Goal: Task Accomplishment & Management: Manage account settings

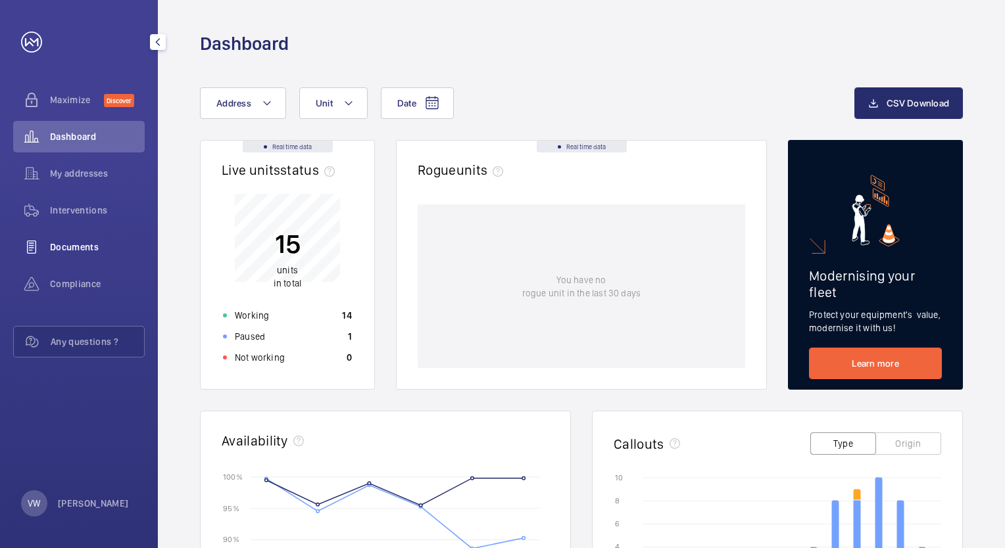
click at [87, 246] on span "Documents" at bounding box center [97, 247] width 95 height 13
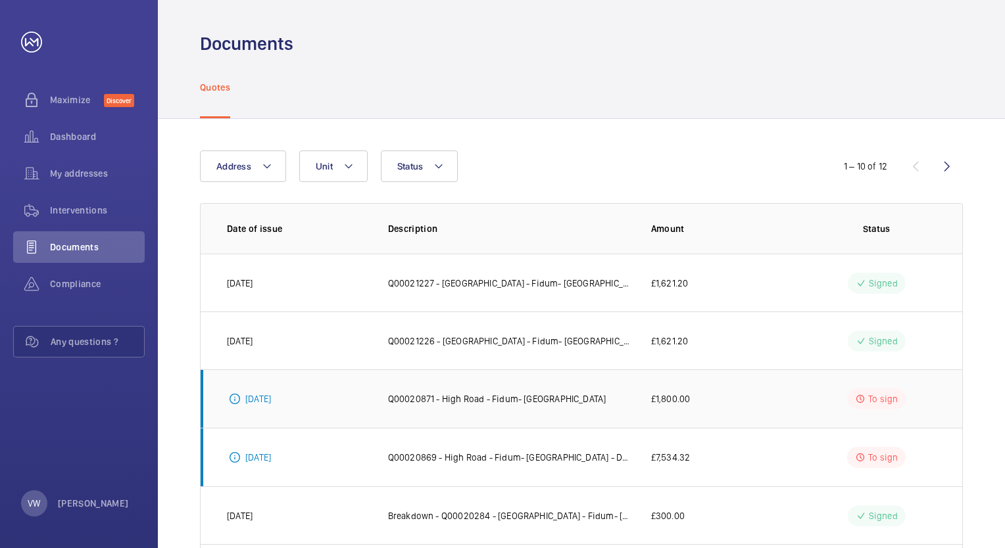
click at [554, 395] on p "Q00020871 - High Road - Fidum- [GEOGRAPHIC_DATA]" at bounding box center [497, 399] width 218 height 13
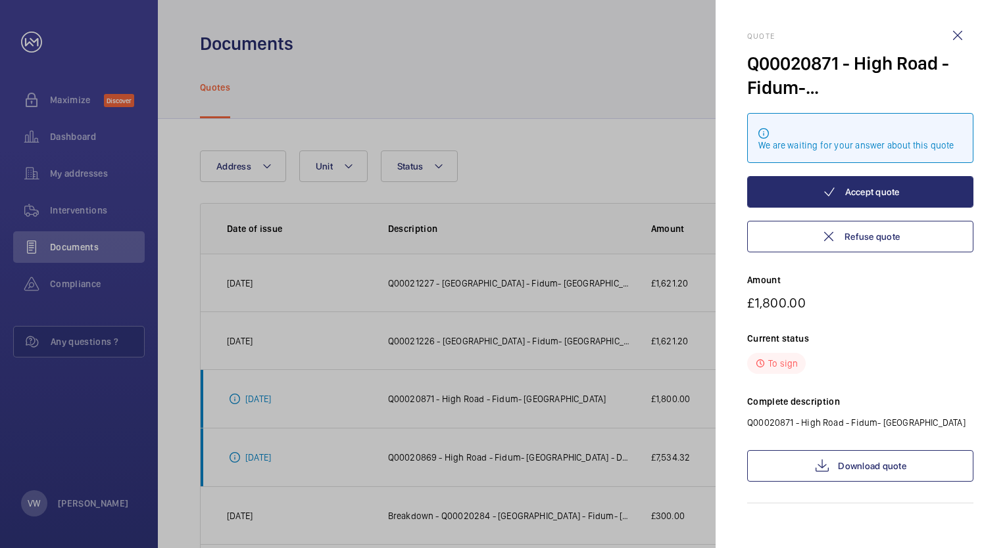
click at [434, 381] on div at bounding box center [502, 274] width 1005 height 548
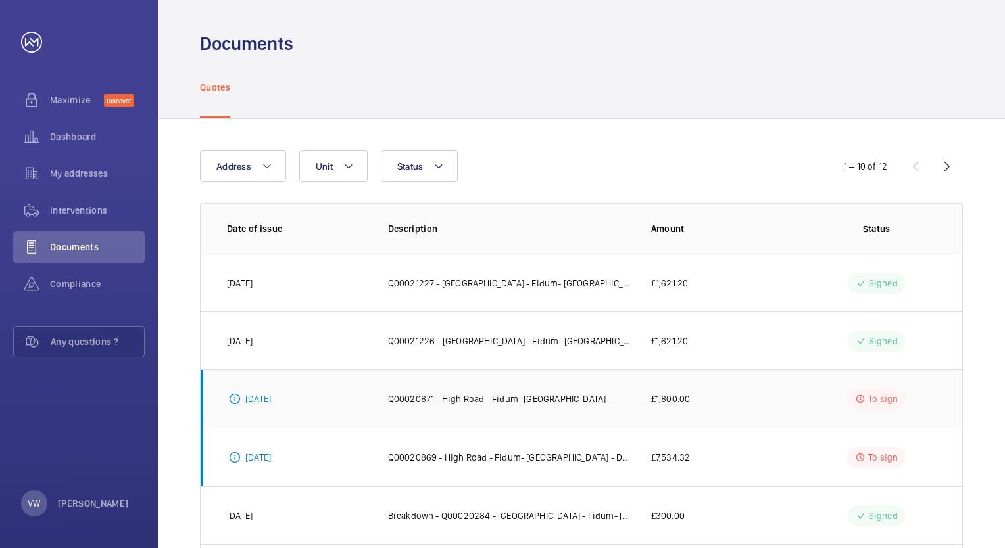
click at [271, 400] on p "[DATE]" at bounding box center [258, 399] width 26 height 13
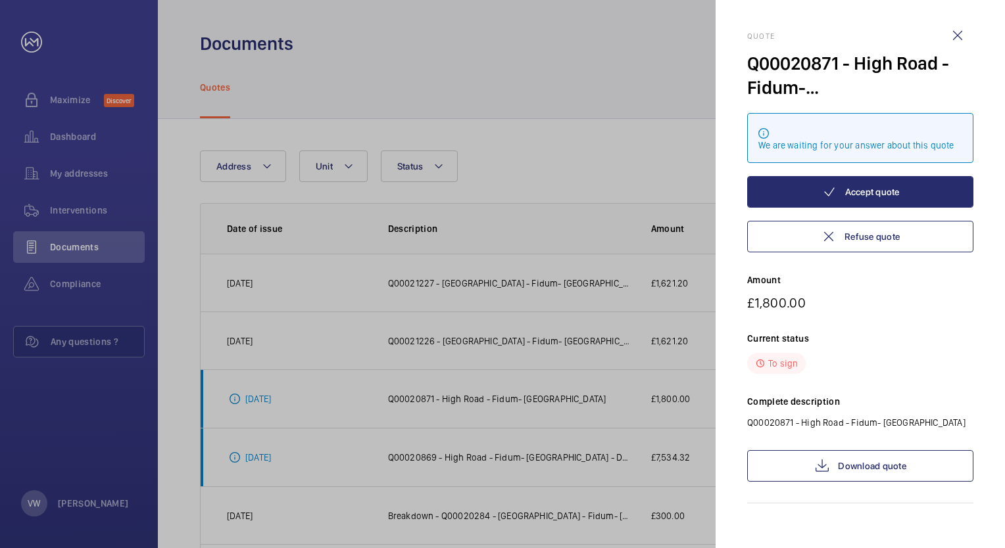
click at [523, 404] on div at bounding box center [502, 274] width 1005 height 548
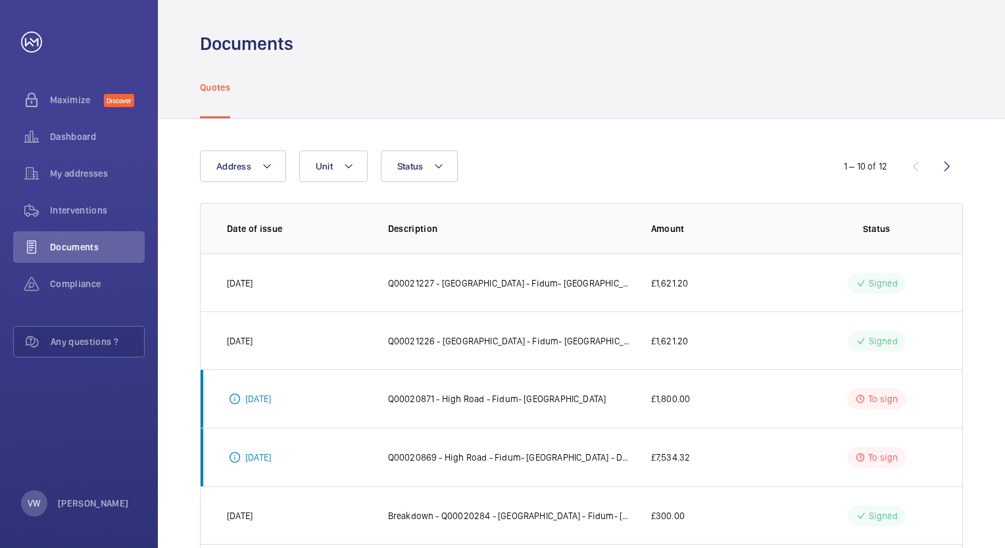
click at [523, 401] on mat-sidenav-container "Maximize Discover Dashboard My addresses Interventions Documents Compliance Any…" at bounding box center [502, 274] width 1005 height 548
click at [523, 401] on p "Q00020871 - High Road - Fidum- [GEOGRAPHIC_DATA]" at bounding box center [497, 399] width 218 height 13
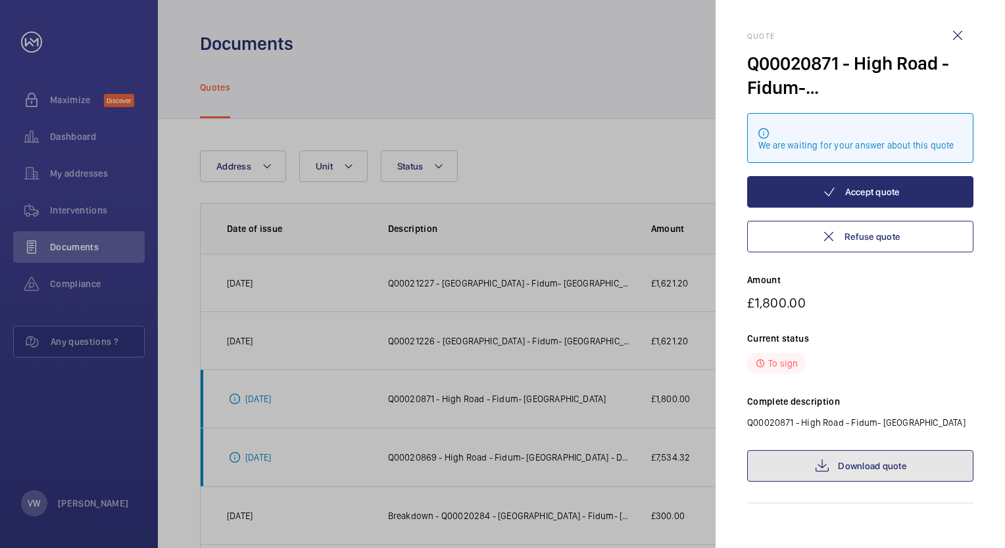
click at [840, 463] on link "Download quote" at bounding box center [860, 466] width 226 height 32
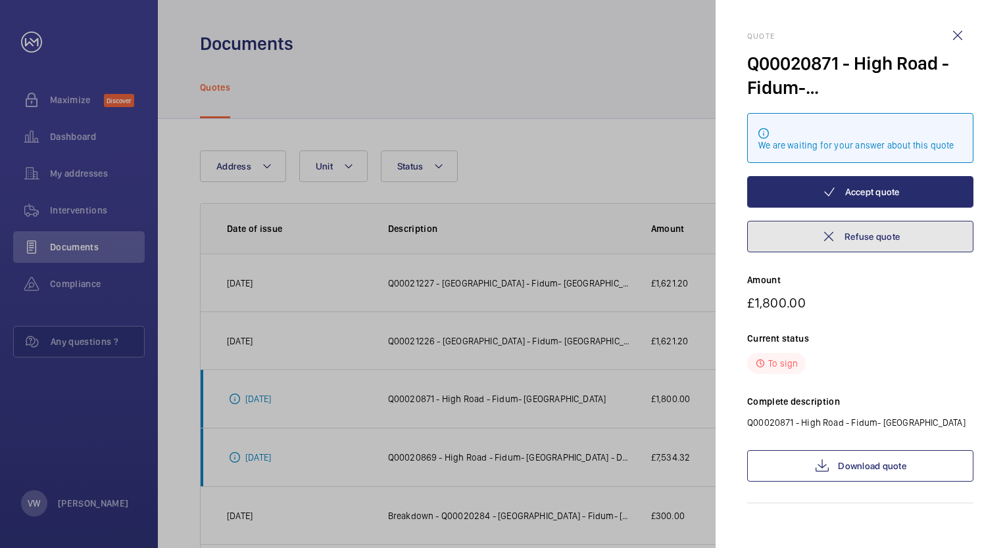
click at [880, 238] on button "Refuse quote" at bounding box center [860, 237] width 226 height 32
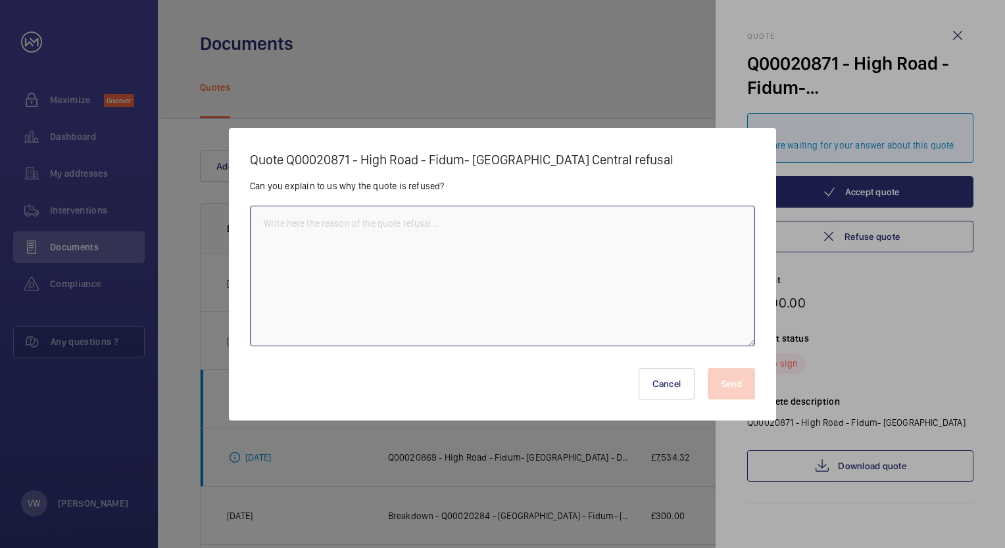
click at [529, 302] on textarea at bounding box center [502, 276] width 505 height 141
type textarea "n"
type textarea "New auto dialler system has been installed."
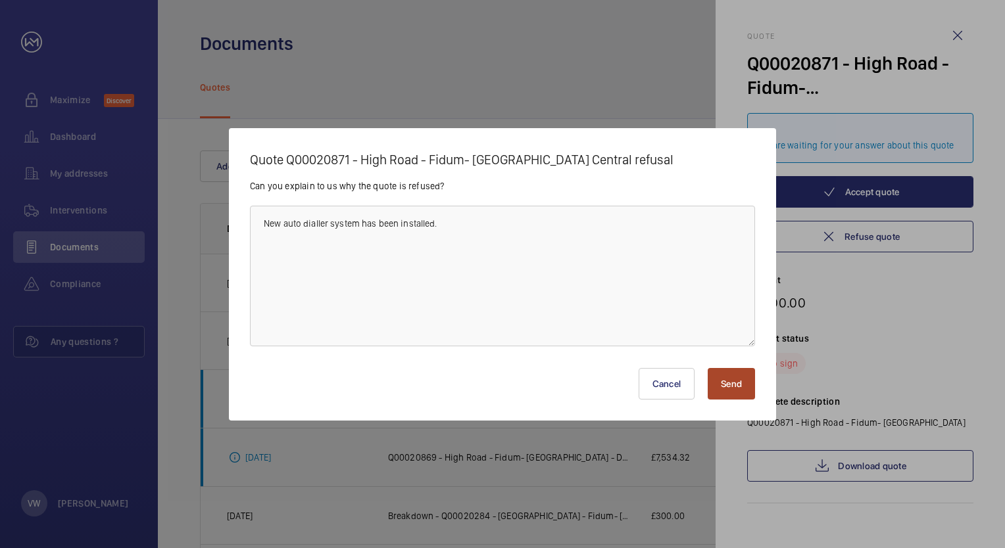
click at [730, 393] on button "Send" at bounding box center [731, 384] width 47 height 32
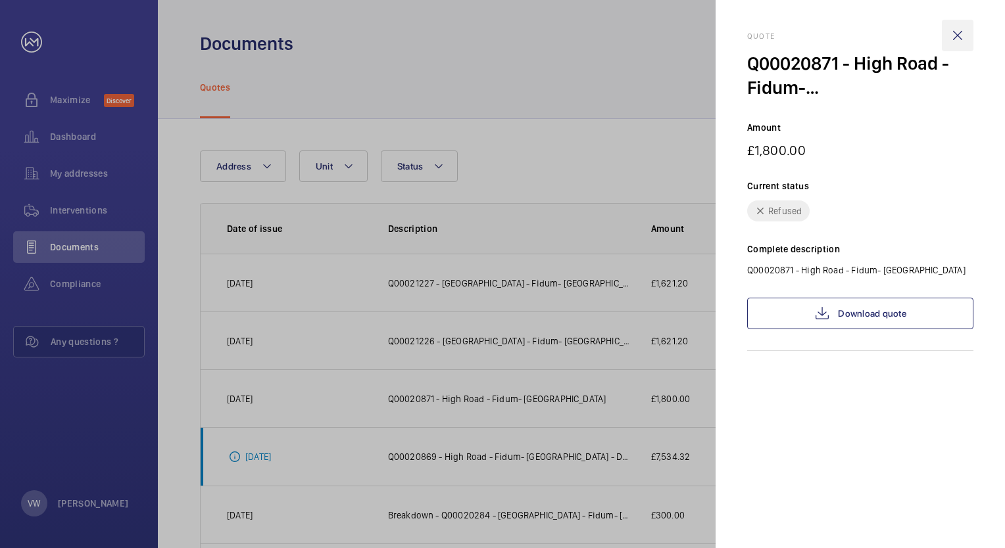
click at [957, 34] on wm-front-icon-button at bounding box center [958, 36] width 32 height 32
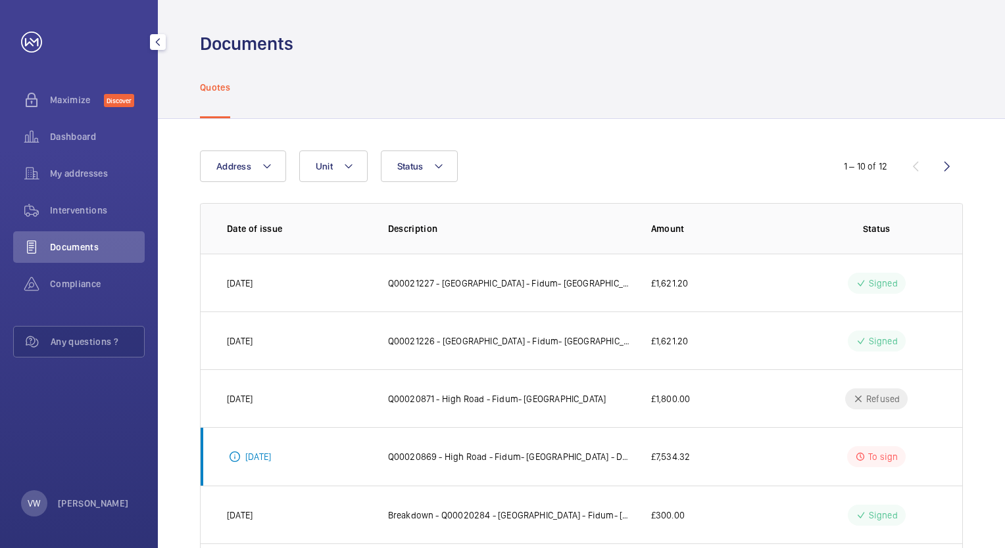
click at [89, 249] on span "Documents" at bounding box center [97, 247] width 95 height 13
click at [87, 207] on span "Interventions" at bounding box center [97, 210] width 95 height 13
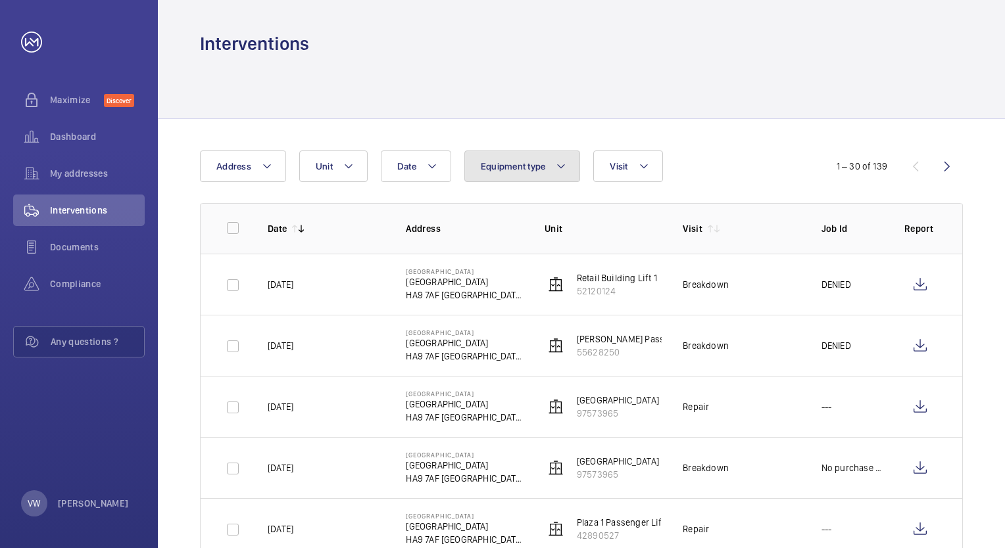
click at [525, 178] on button "Equipment type" at bounding box center [522, 167] width 116 height 32
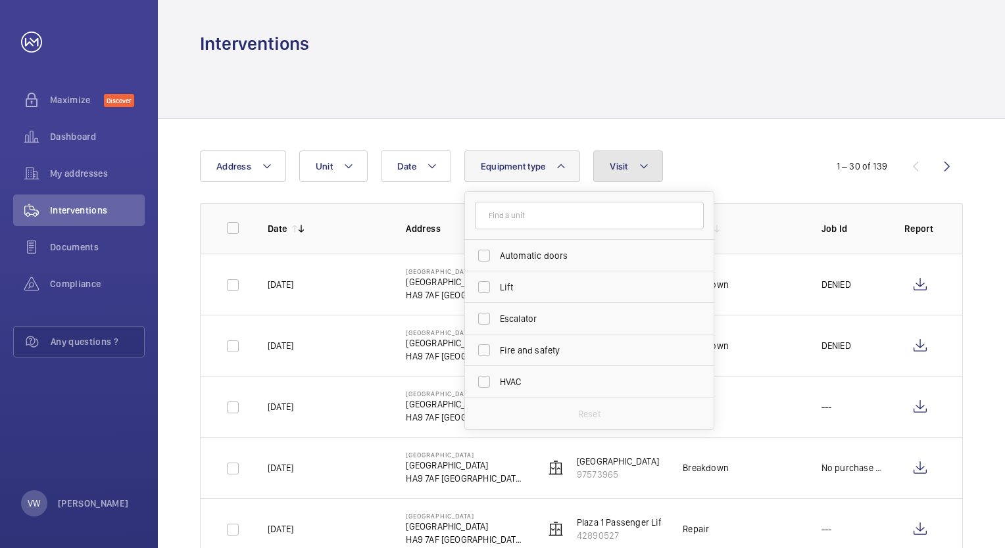
click at [616, 174] on button "Visit" at bounding box center [627, 167] width 69 height 32
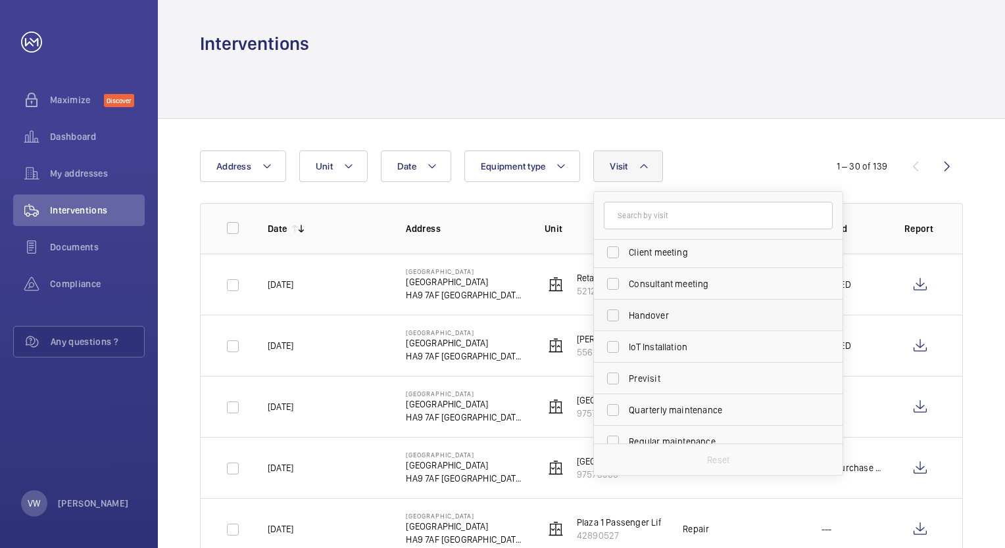
scroll to position [132, 0]
click at [616, 379] on label "Regular maintenance" at bounding box center [708, 377] width 229 height 32
click at [616, 379] on input "Regular maintenance" at bounding box center [613, 377] width 26 height 26
checkbox input "true"
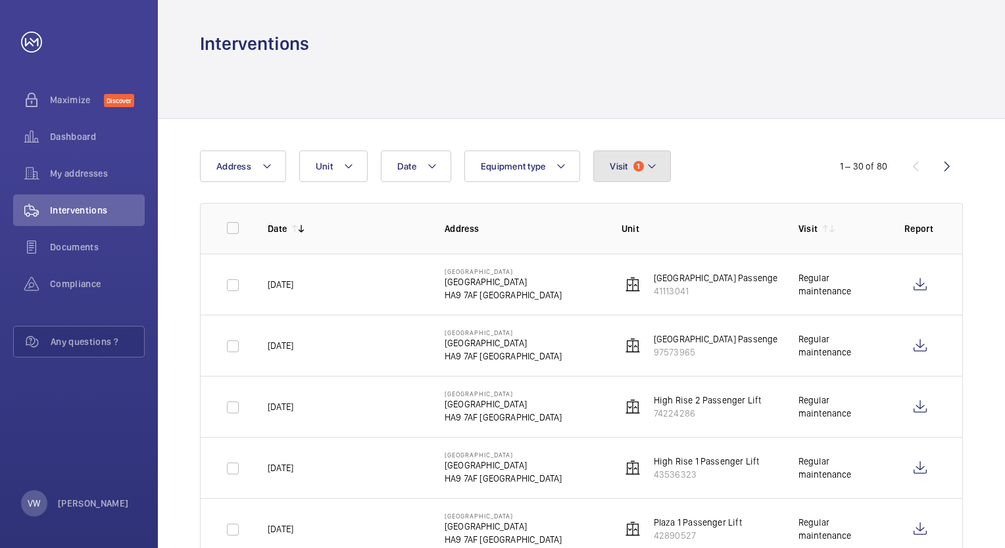
click at [655, 169] on button "Visit 1" at bounding box center [631, 167] width 77 height 32
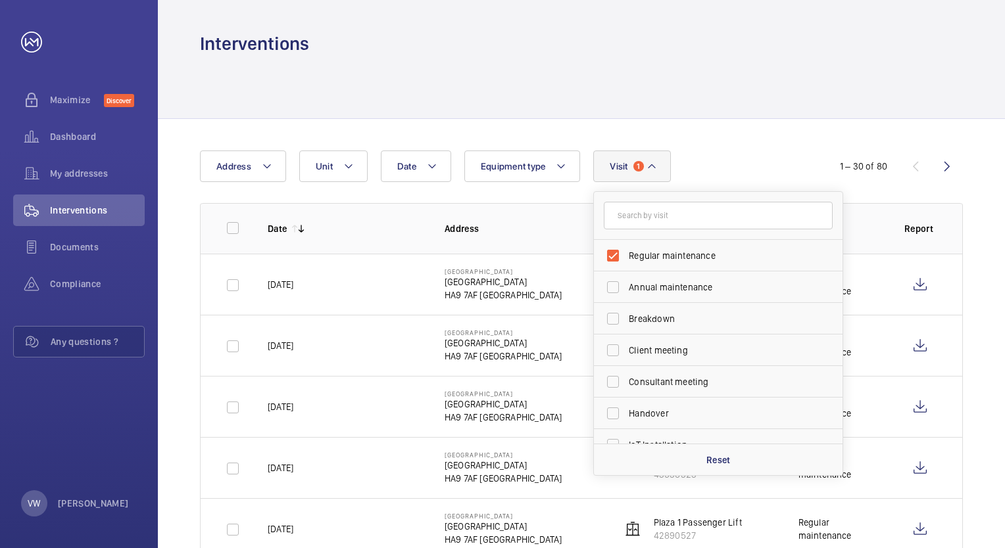
click at [655, 169] on button "Visit 1" at bounding box center [631, 167] width 77 height 32
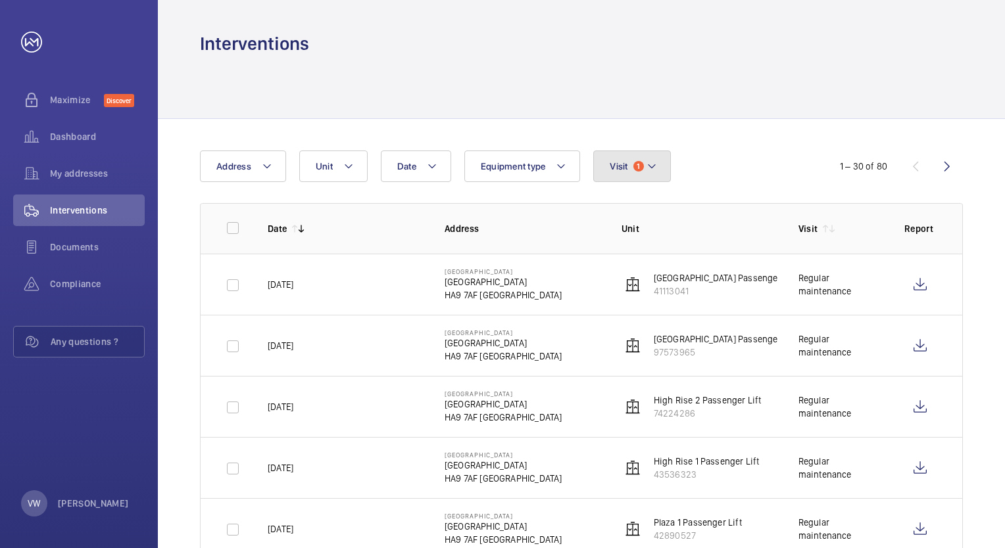
click at [627, 170] on button "Visit 1" at bounding box center [631, 167] width 77 height 32
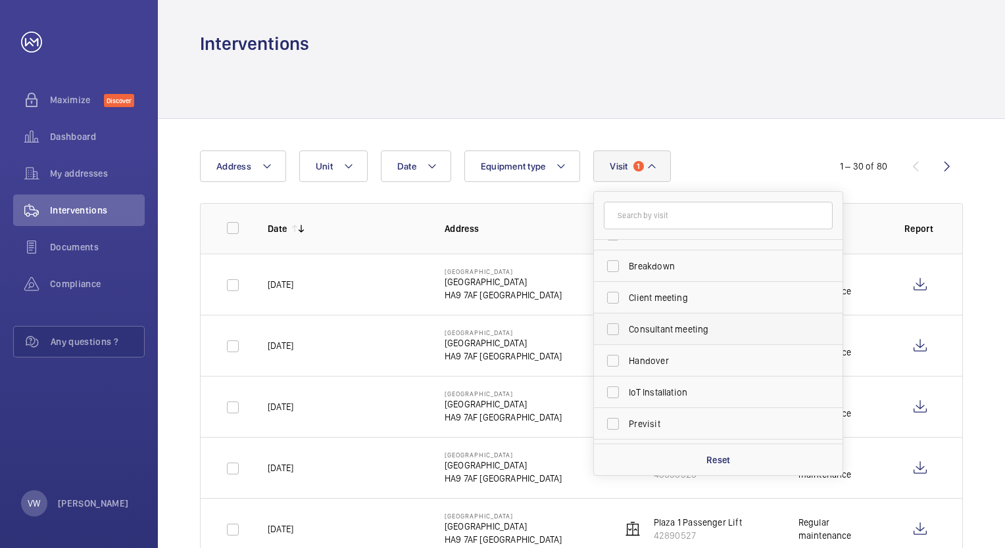
scroll to position [132, 0]
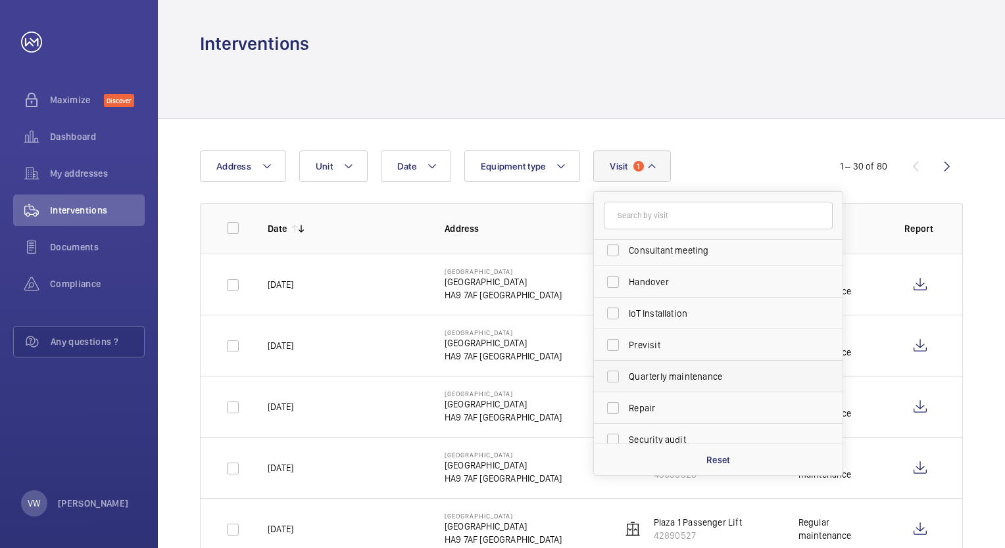
click at [615, 377] on label "Quarterly maintenance" at bounding box center [708, 377] width 229 height 32
click at [615, 377] on input "Quarterly maintenance" at bounding box center [613, 377] width 26 height 26
checkbox input "true"
click at [754, 90] on div at bounding box center [581, 87] width 763 height 62
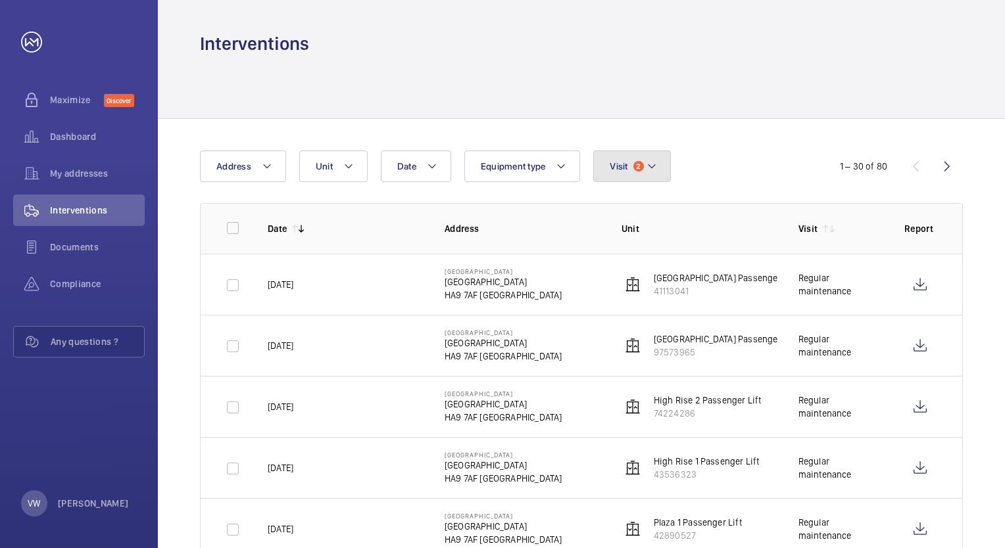
click at [631, 164] on button "Visit 2" at bounding box center [631, 167] width 77 height 32
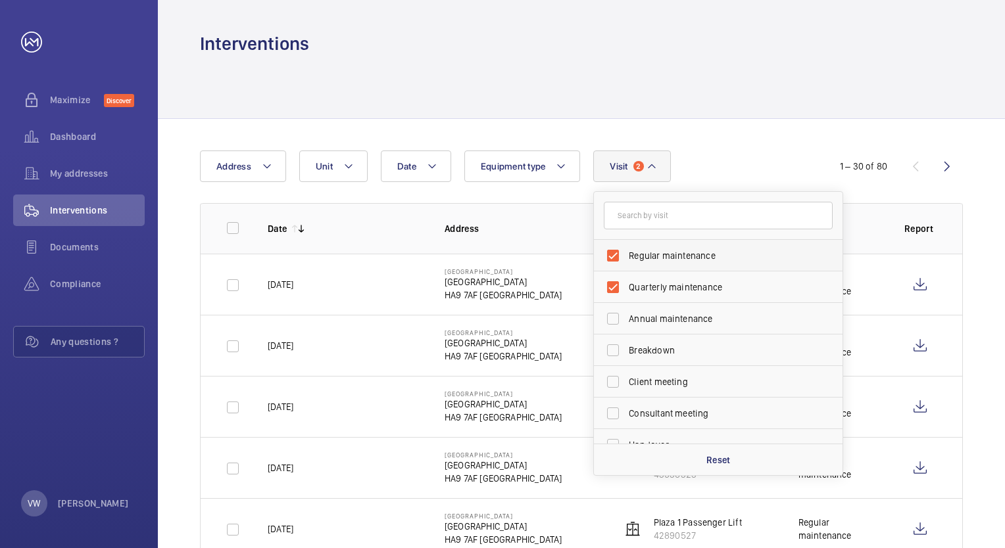
click at [615, 254] on label "Regular maintenance" at bounding box center [708, 256] width 229 height 32
click at [615, 254] on input "Regular maintenance" at bounding box center [613, 256] width 26 height 26
checkbox input "false"
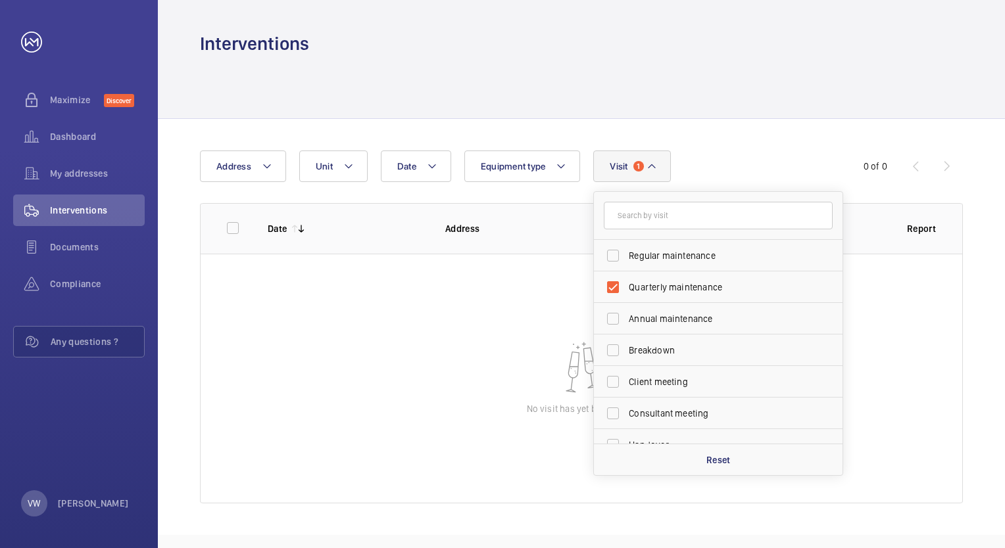
click at [698, 136] on div "Date Address Unit Equipment type Visit 1 Regular maintenance Quarterly maintena…" at bounding box center [581, 327] width 847 height 416
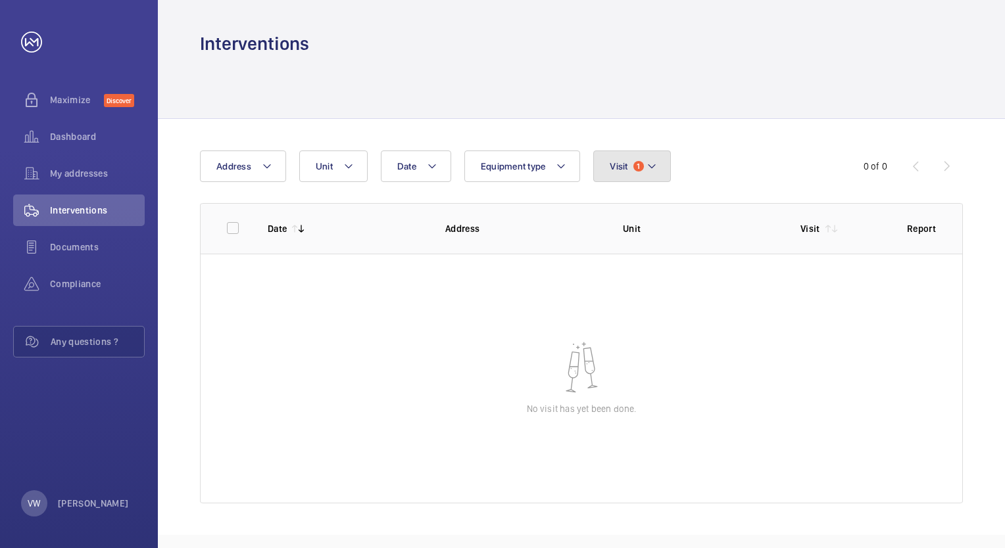
click at [647, 167] on mat-icon at bounding box center [651, 166] width 11 height 16
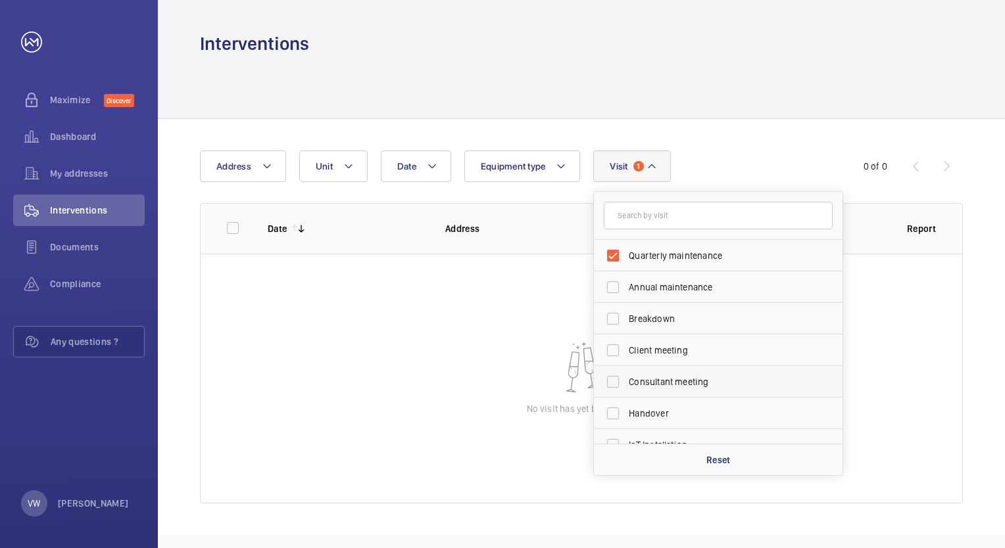
scroll to position [132, 0]
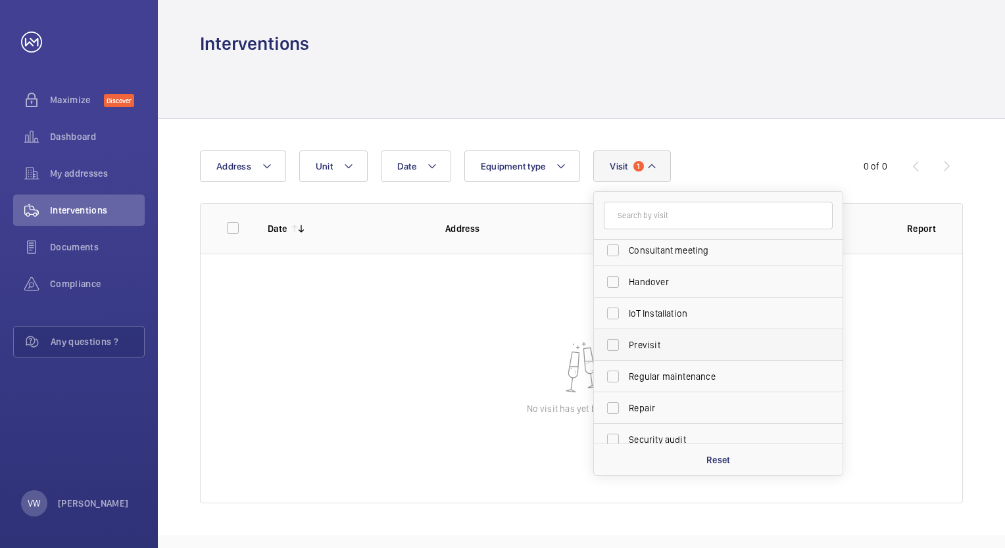
drag, startPoint x: 617, startPoint y: 372, endPoint x: 614, endPoint y: 339, distance: 33.1
click at [617, 372] on label "Regular maintenance" at bounding box center [708, 377] width 229 height 32
click at [617, 372] on input "Regular maintenance" at bounding box center [613, 377] width 26 height 26
checkbox input "true"
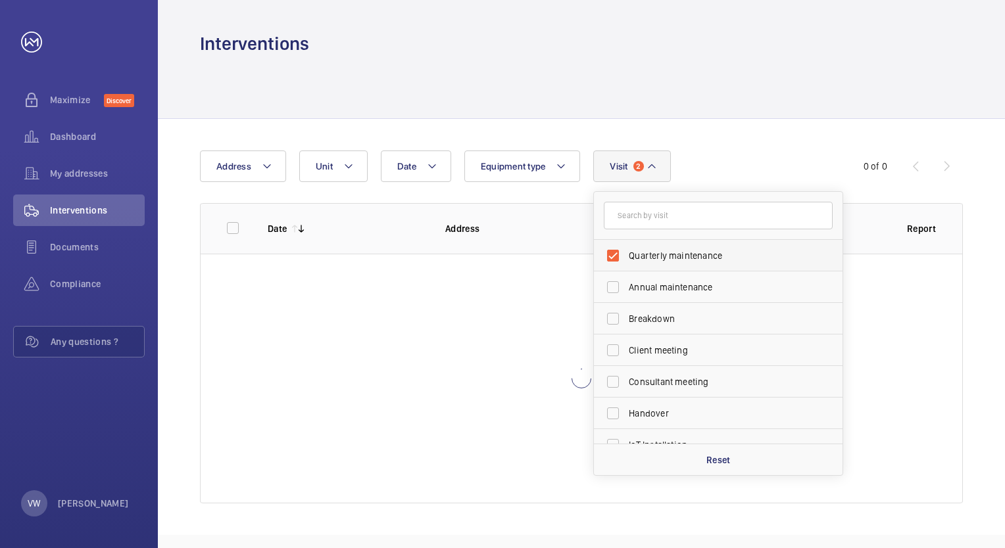
click at [614, 262] on label "Quarterly maintenance" at bounding box center [708, 256] width 229 height 32
click at [614, 262] on input "Quarterly maintenance" at bounding box center [613, 256] width 26 height 26
checkbox input "false"
click at [709, 108] on div at bounding box center [581, 87] width 763 height 62
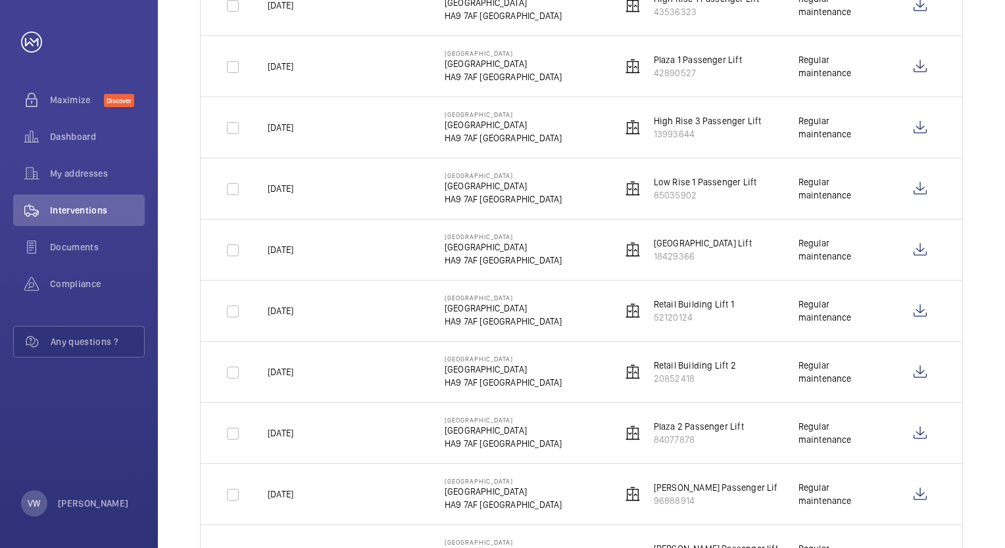
scroll to position [460, 0]
